Goal: Task Accomplishment & Management: Manage account settings

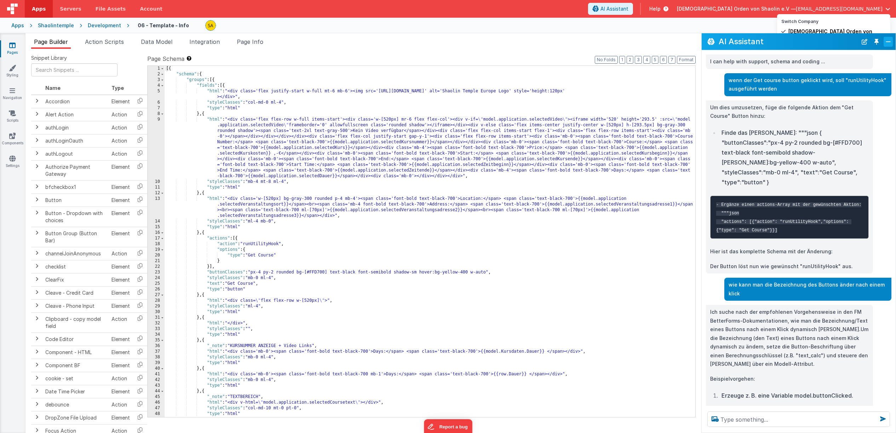
click at [886, 41] on button "Close" at bounding box center [888, 42] width 9 height 10
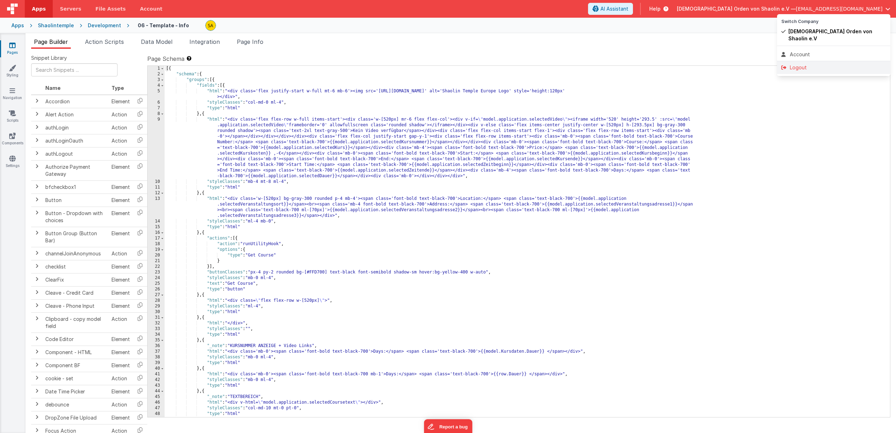
click at [809, 64] on div "Logout" at bounding box center [833, 67] width 105 height 7
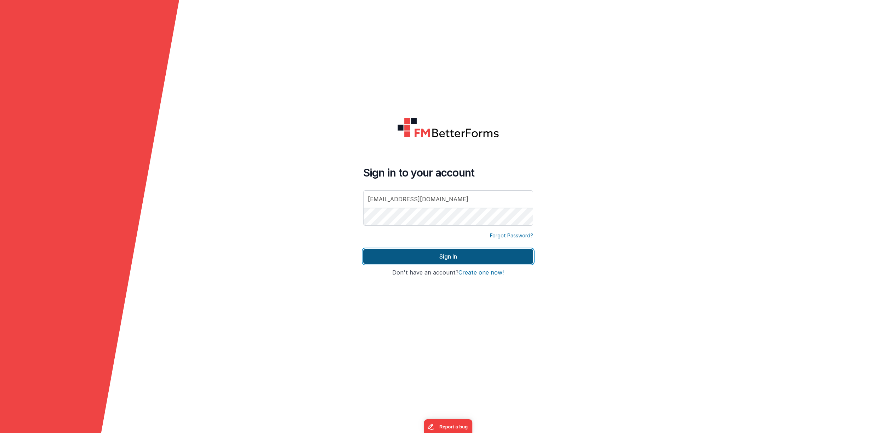
click at [458, 256] on button "Sign In" at bounding box center [448, 256] width 170 height 15
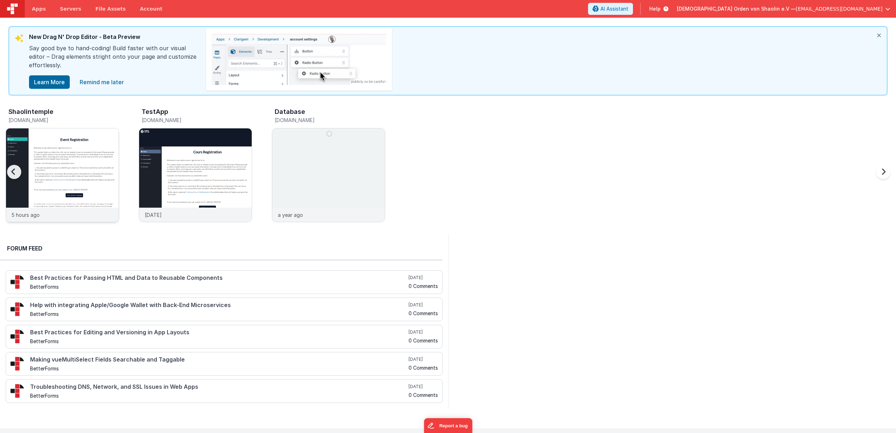
click at [67, 174] on img at bounding box center [62, 185] width 113 height 113
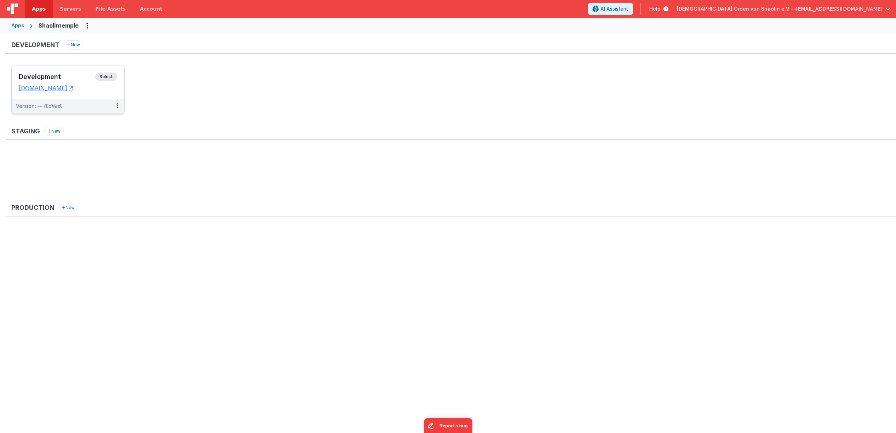
click at [107, 77] on span "Select" at bounding box center [106, 77] width 22 height 8
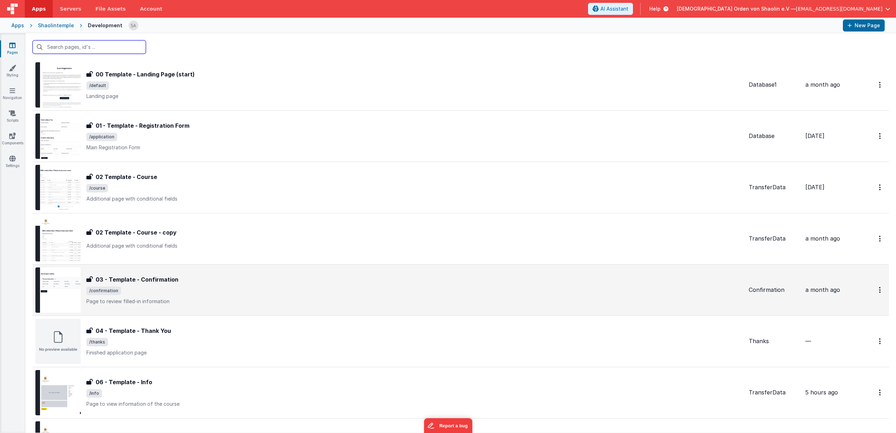
scroll to position [26, 0]
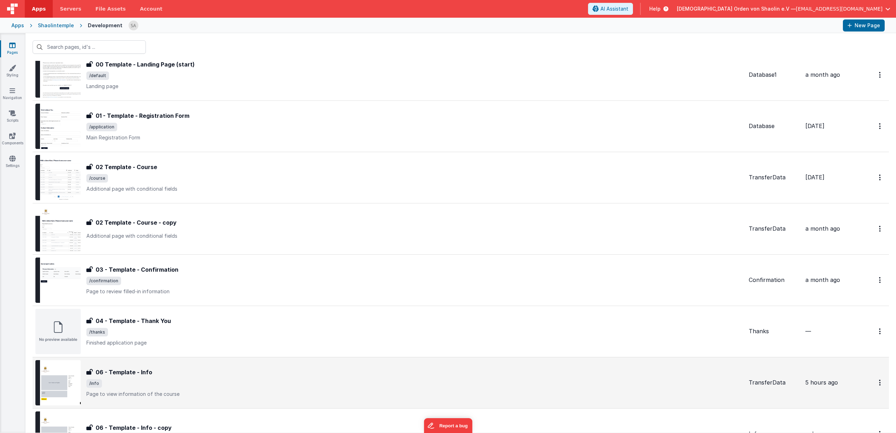
click at [325, 381] on span "/info" at bounding box center [414, 384] width 657 height 8
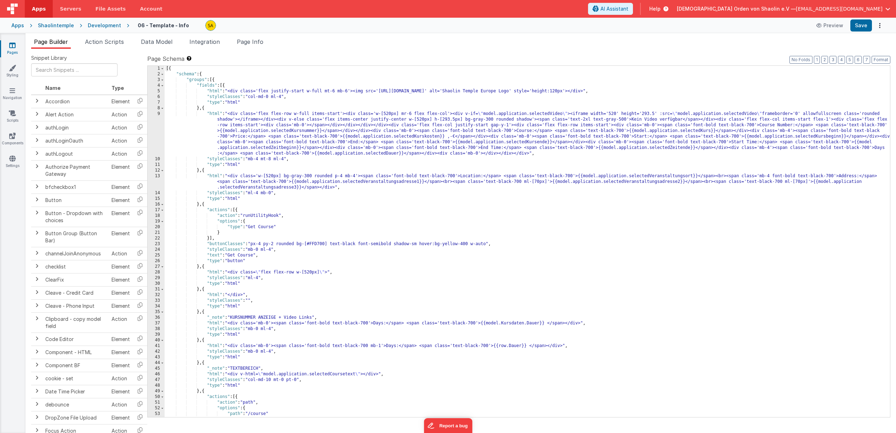
click at [890, 11] on span "button" at bounding box center [887, 8] width 5 height 5
click at [812, 64] on div "Logout" at bounding box center [833, 67] width 105 height 7
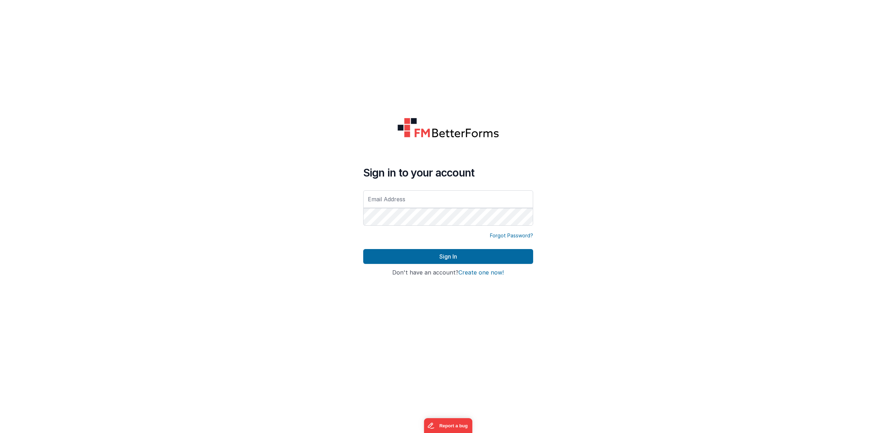
type input "[EMAIL_ADDRESS][DOMAIN_NAME]"
